Goal: Information Seeking & Learning: Understand process/instructions

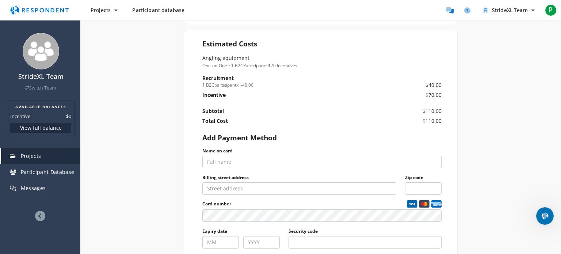
scroll to position [302, 0]
drag, startPoint x: 311, startPoint y: 63, endPoint x: 267, endPoint y: 70, distance: 45.5
click at [267, 70] on section "Estimated Costs Angling equipment One-on-One • 1 B2C Participant • $70 Incentiv…" at bounding box center [321, 182] width 274 height 304
drag, startPoint x: 429, startPoint y: 84, endPoint x: 441, endPoint y: 82, distance: 12.5
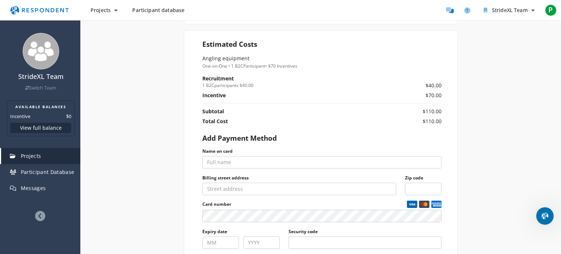
click at [441, 82] on td "$40.00" at bounding box center [409, 83] width 65 height 17
click at [441, 83] on td "$40.00" at bounding box center [409, 83] width 65 height 17
drag, startPoint x: 441, startPoint y: 94, endPoint x: 427, endPoint y: 92, distance: 14.3
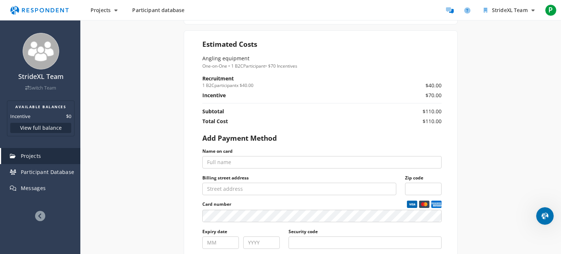
click at [427, 92] on td "$70.00" at bounding box center [409, 98] width 65 height 12
drag, startPoint x: 423, startPoint y: 93, endPoint x: 438, endPoint y: 94, distance: 15.0
click at [438, 94] on td "$70.00" at bounding box center [409, 98] width 65 height 12
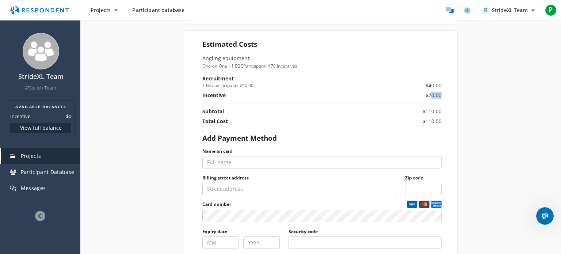
drag, startPoint x: 427, startPoint y: 93, endPoint x: 439, endPoint y: 93, distance: 11.7
click at [439, 93] on td "$70.00" at bounding box center [409, 98] width 65 height 12
drag, startPoint x: 439, startPoint y: 119, endPoint x: 428, endPoint y: 125, distance: 12.6
click at [428, 125] on td "$110.00" at bounding box center [409, 123] width 65 height 10
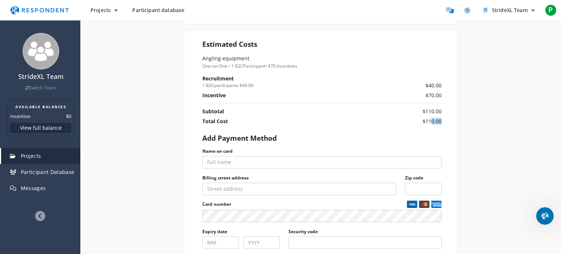
click at [428, 125] on td "$110.00" at bounding box center [409, 123] width 65 height 10
